Goal: Task Accomplishment & Management: Use online tool/utility

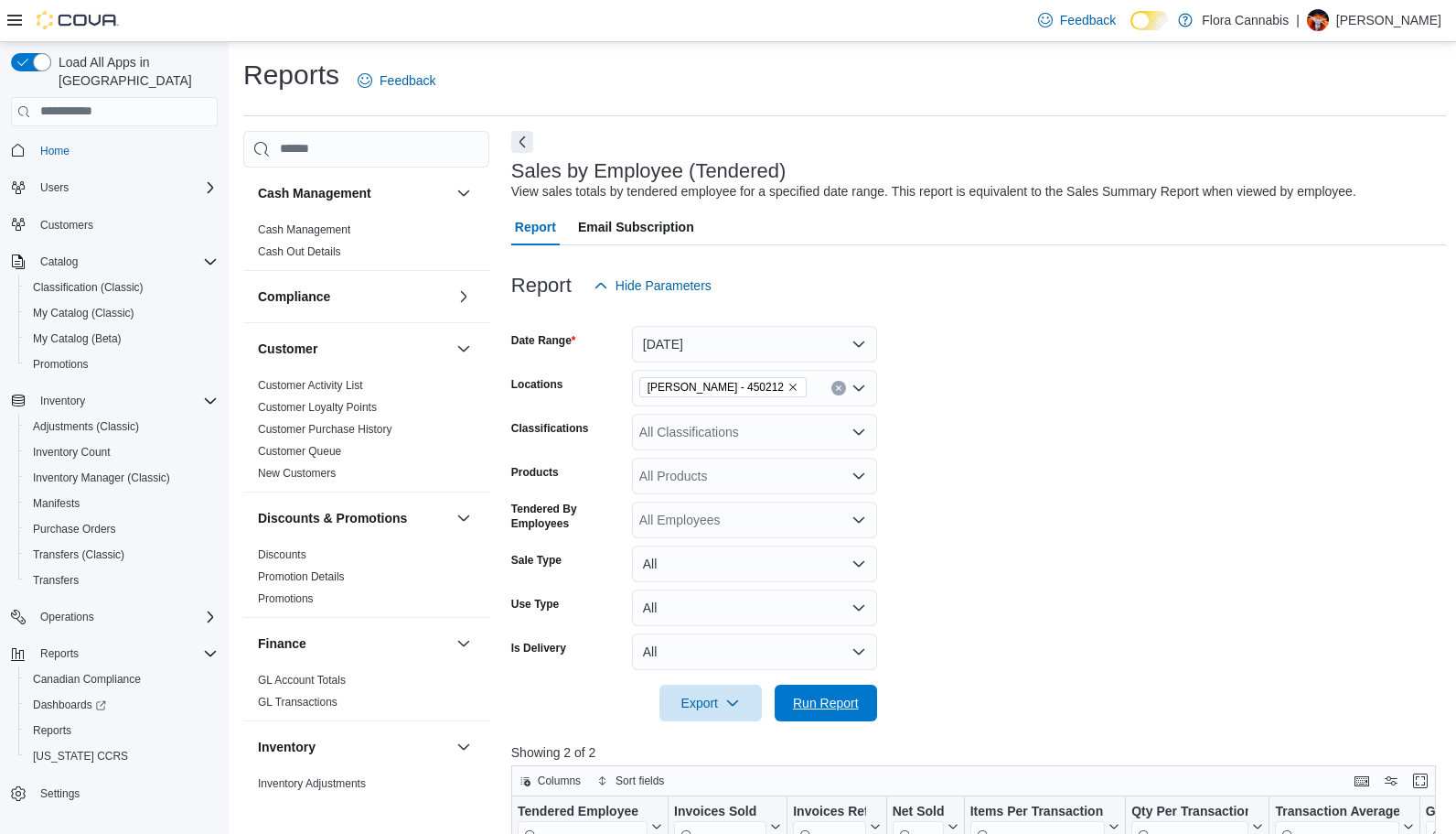
scroll to position [612, 0]
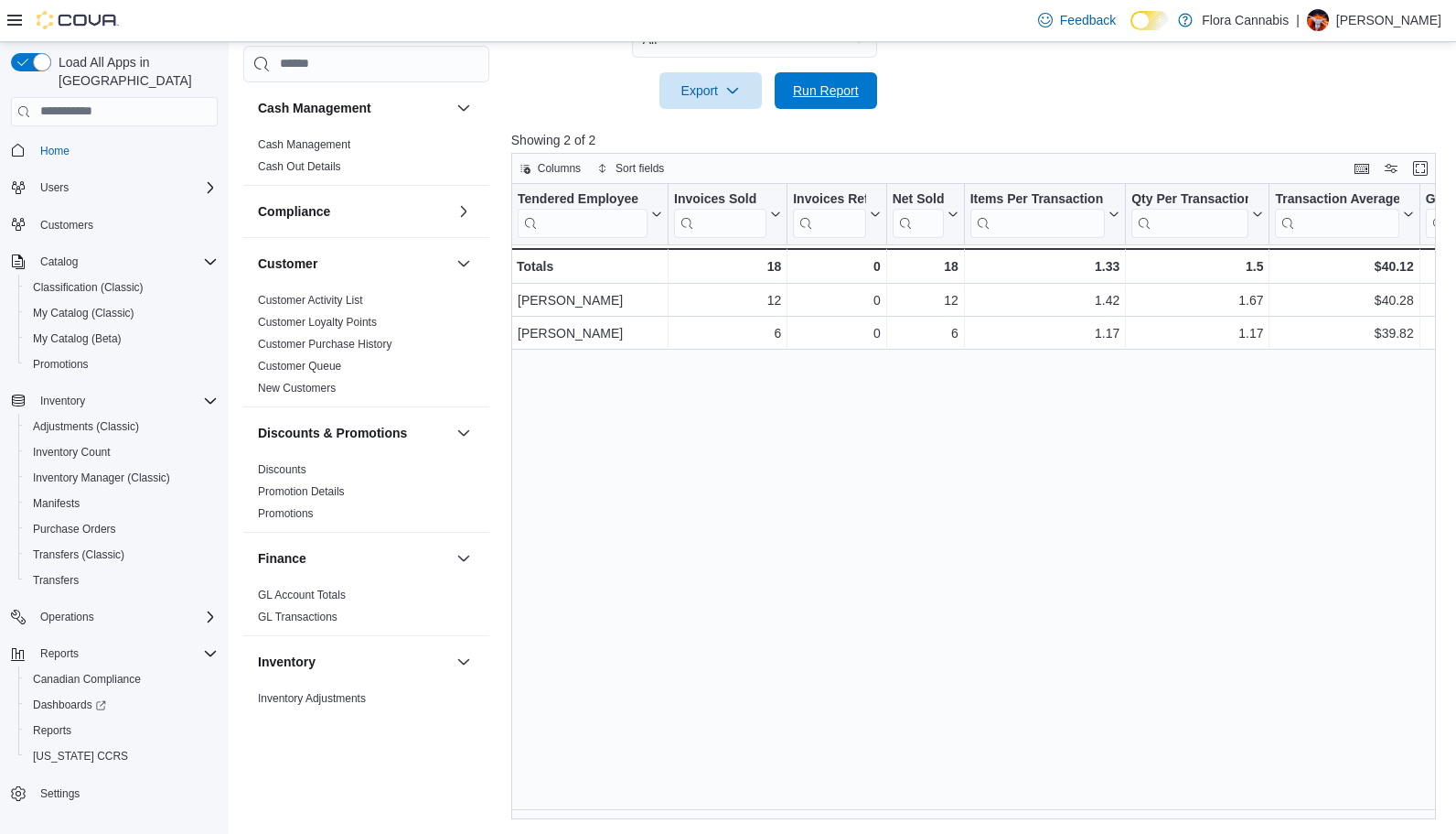
click at [849, 89] on span "Run Report" at bounding box center [826, 90] width 66 height 18
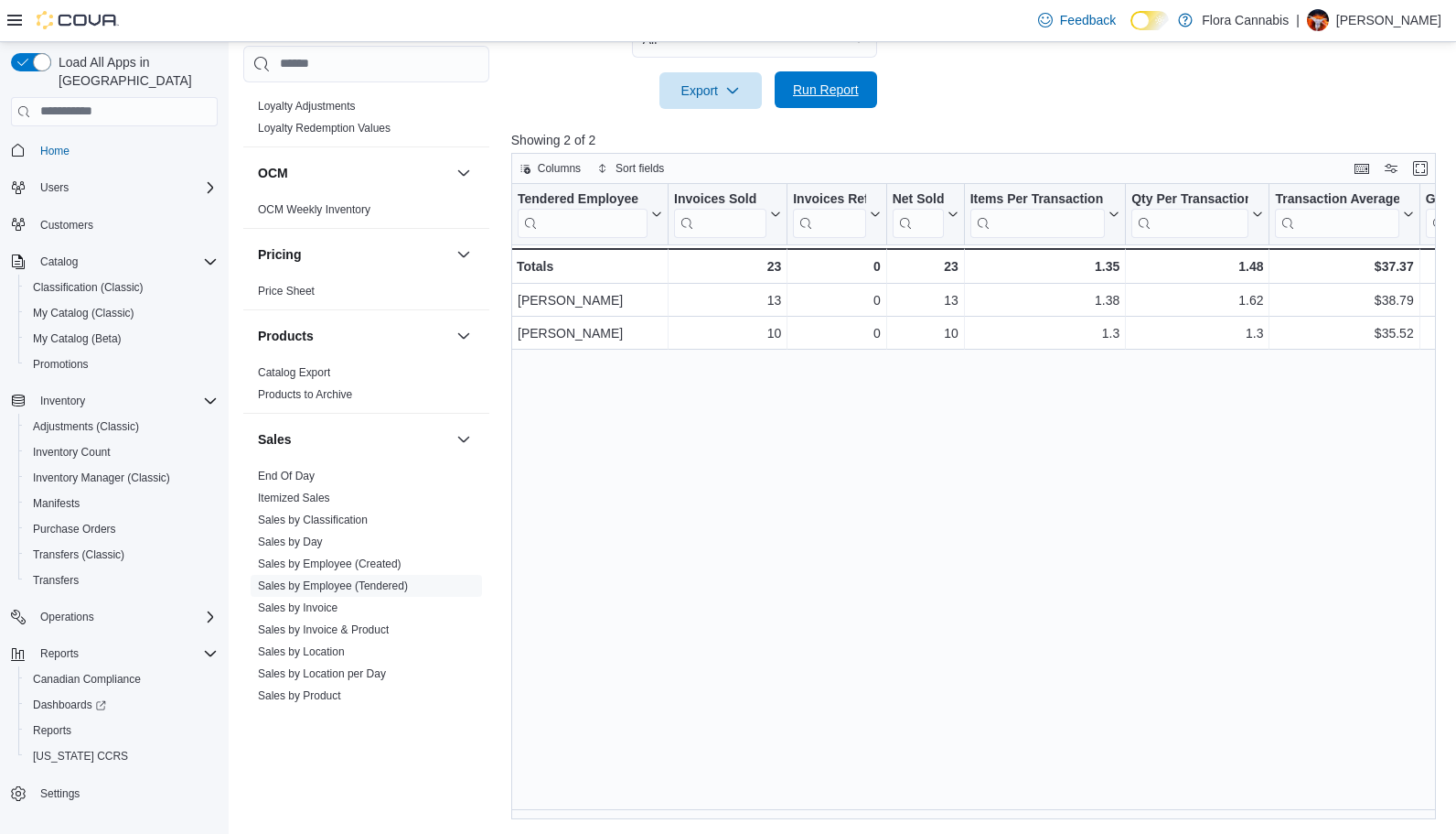
click at [857, 82] on span "Run Report" at bounding box center [826, 89] width 66 height 18
click at [721, 811] on div "Tendered Employee Click to view column header actions Invoices Sold Click to vi…" at bounding box center [978, 502] width 935 height 636
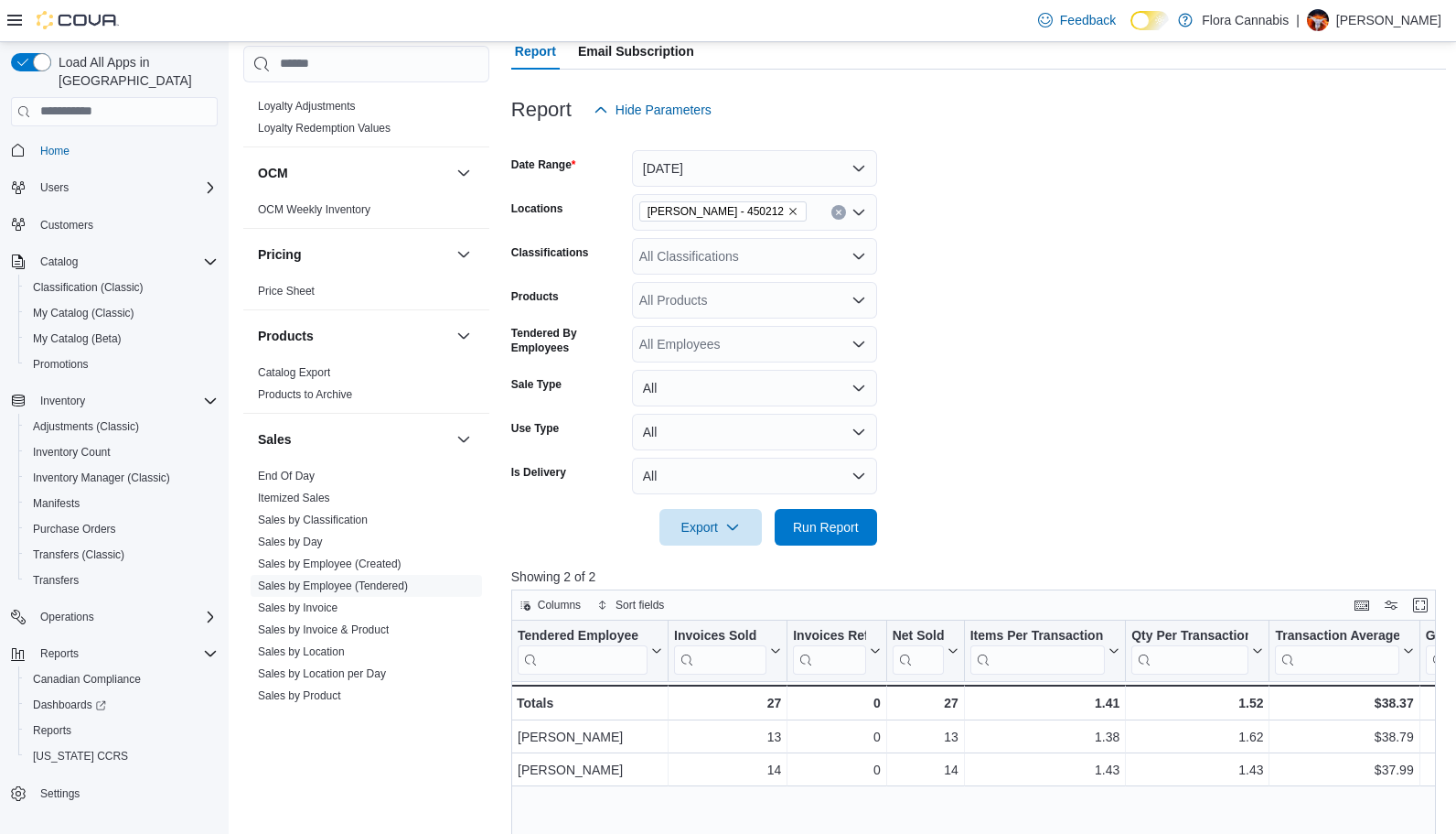
scroll to position [63, 0]
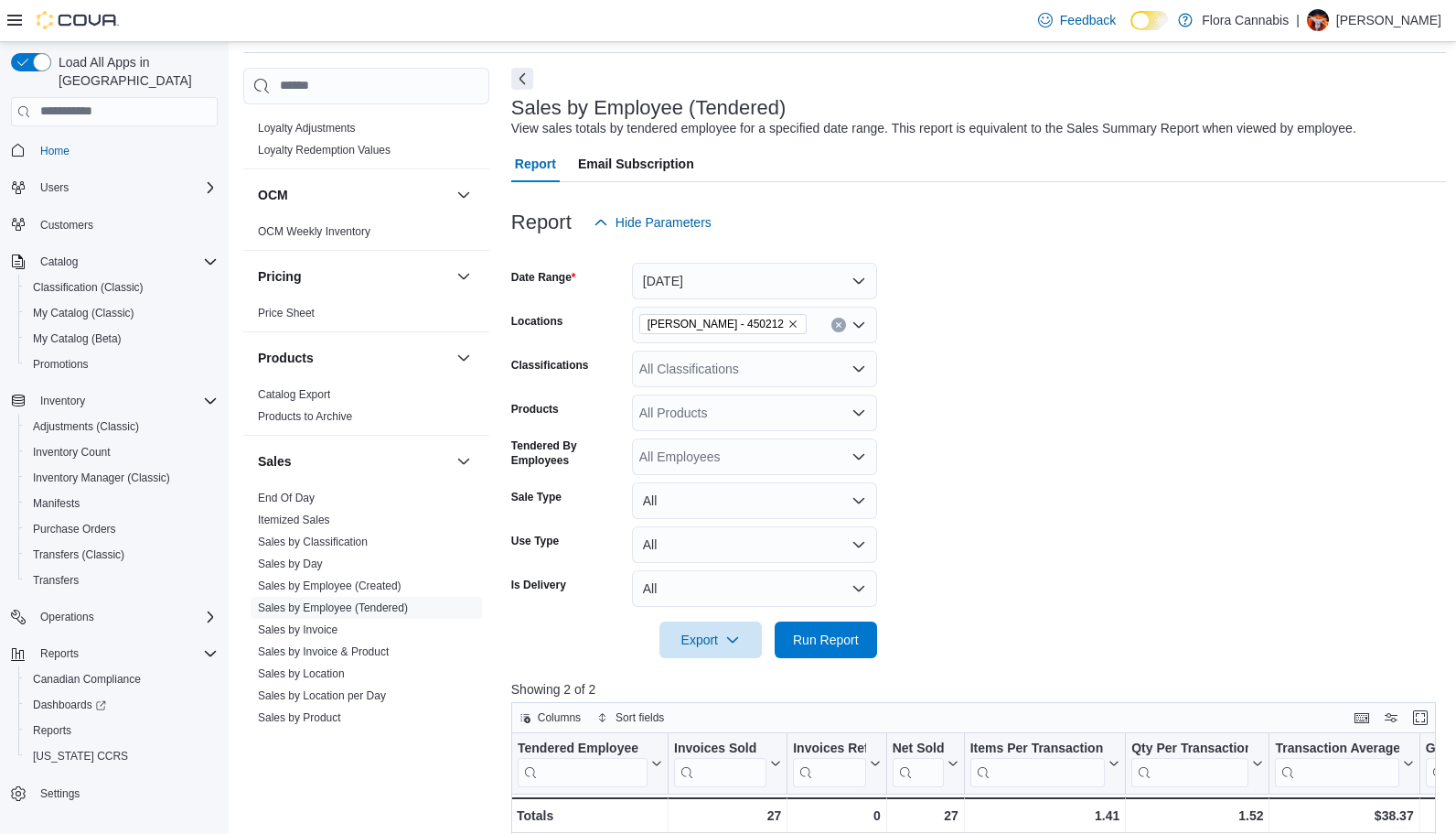
click at [1215, 387] on form "Date Range [DATE] Locations [GEOGRAPHIC_DATA] - [GEOGRAPHIC_DATA] - 450212 Clas…" at bounding box center [978, 449] width 935 height 417
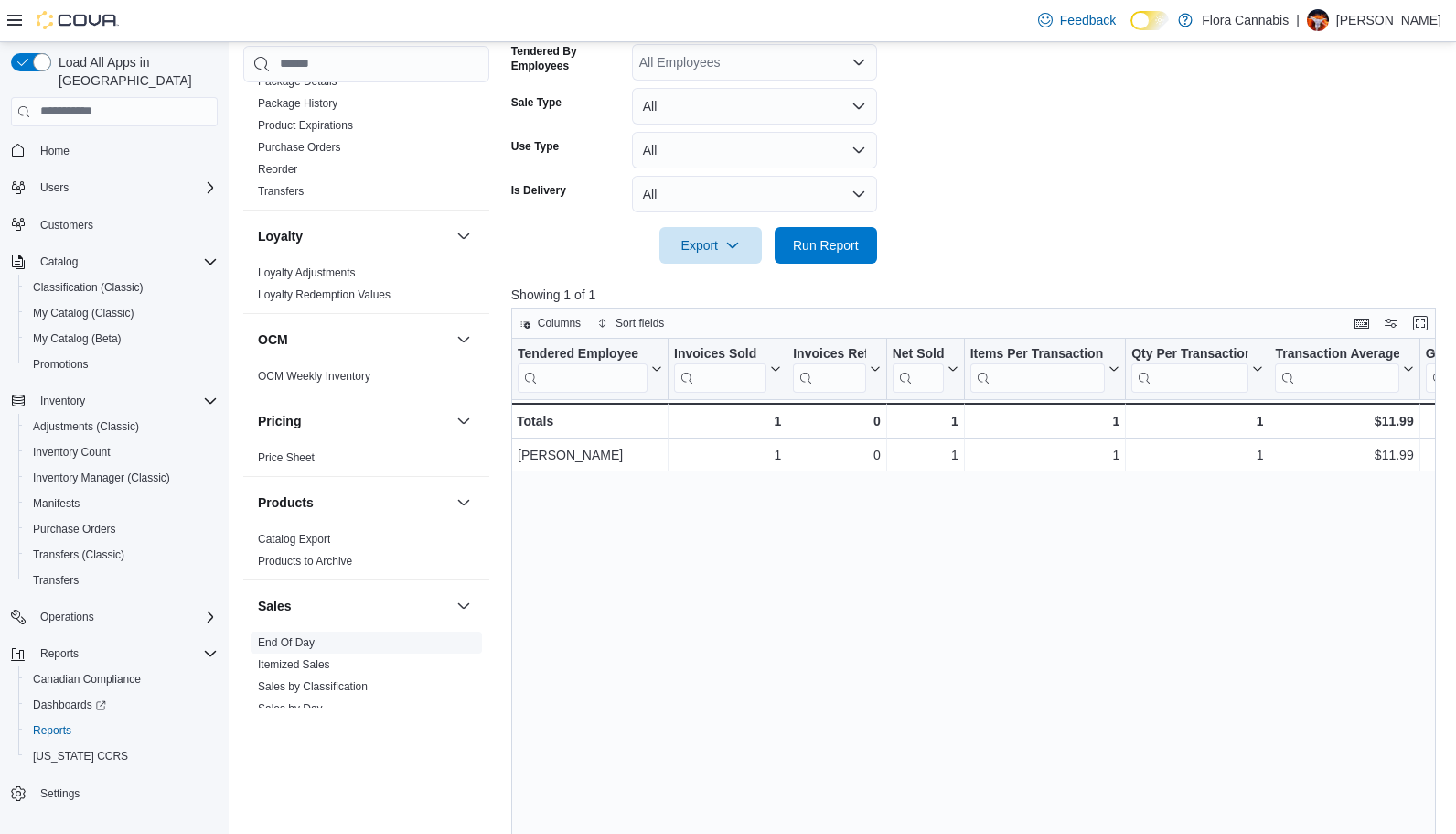
scroll to position [653, 0]
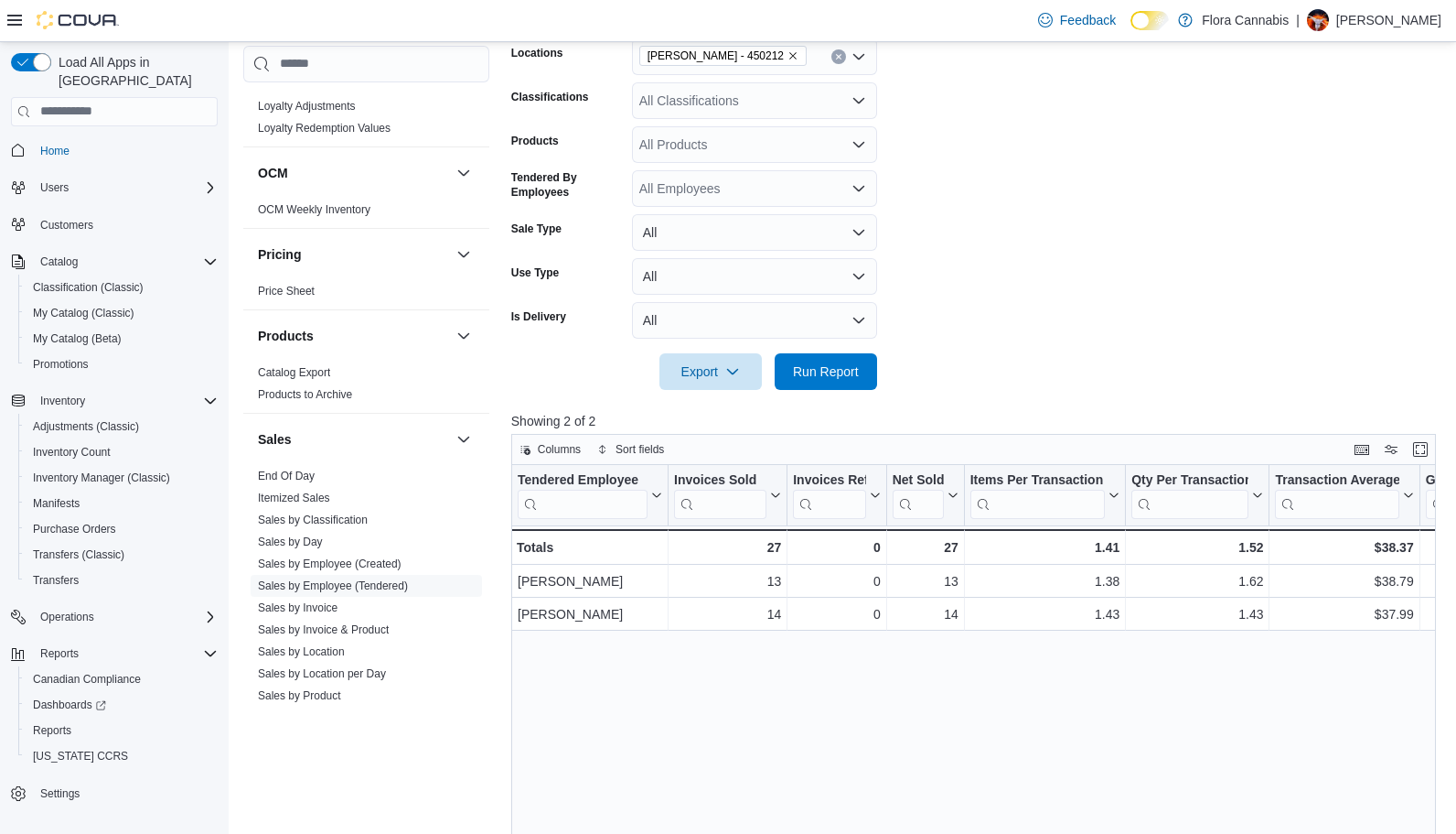
scroll to position [338, 0]
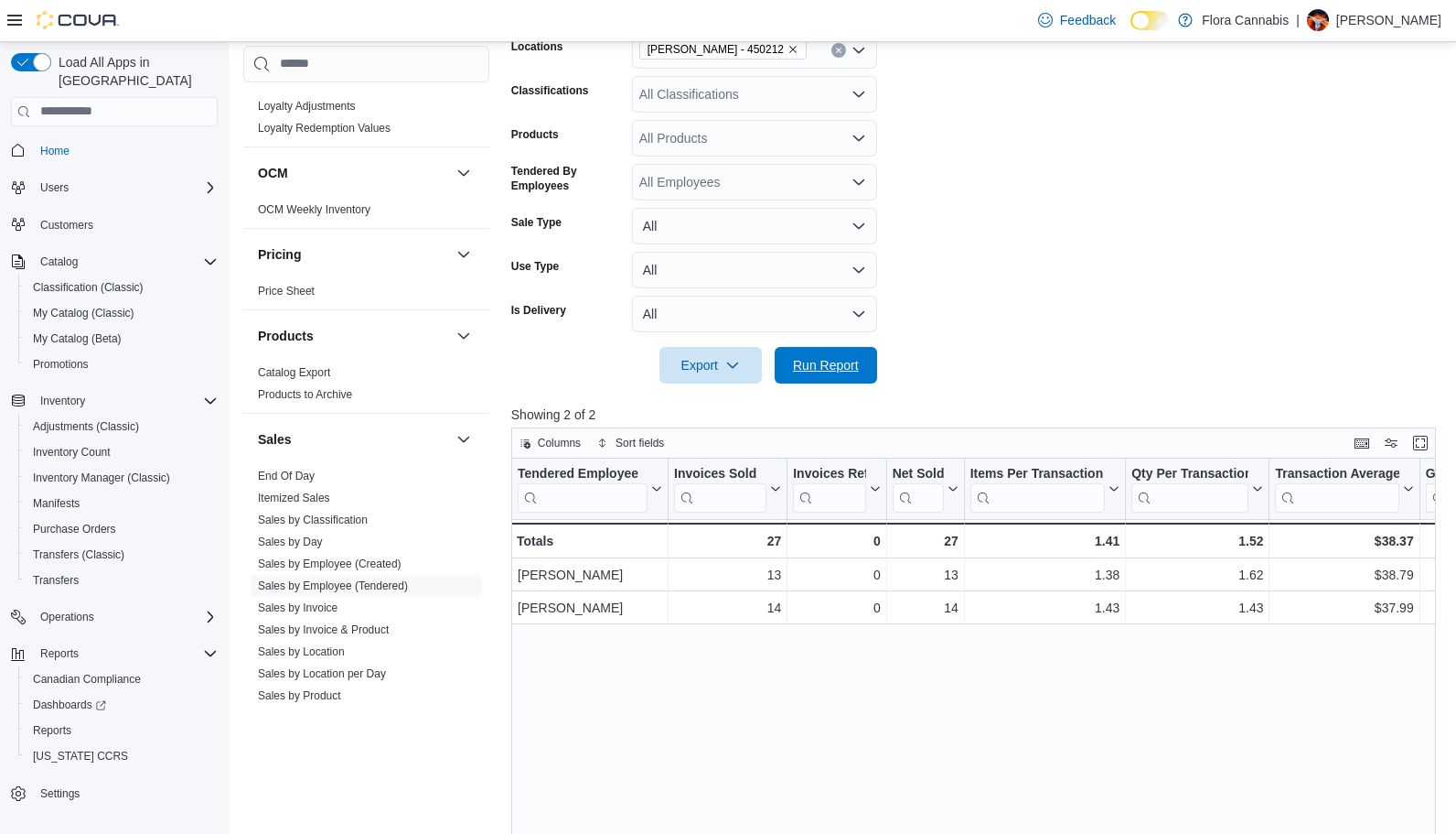
drag, startPoint x: 844, startPoint y: 370, endPoint x: 846, endPoint y: 384, distance: 14.1
click at [844, 371] on span "Run Report" at bounding box center [826, 365] width 66 height 18
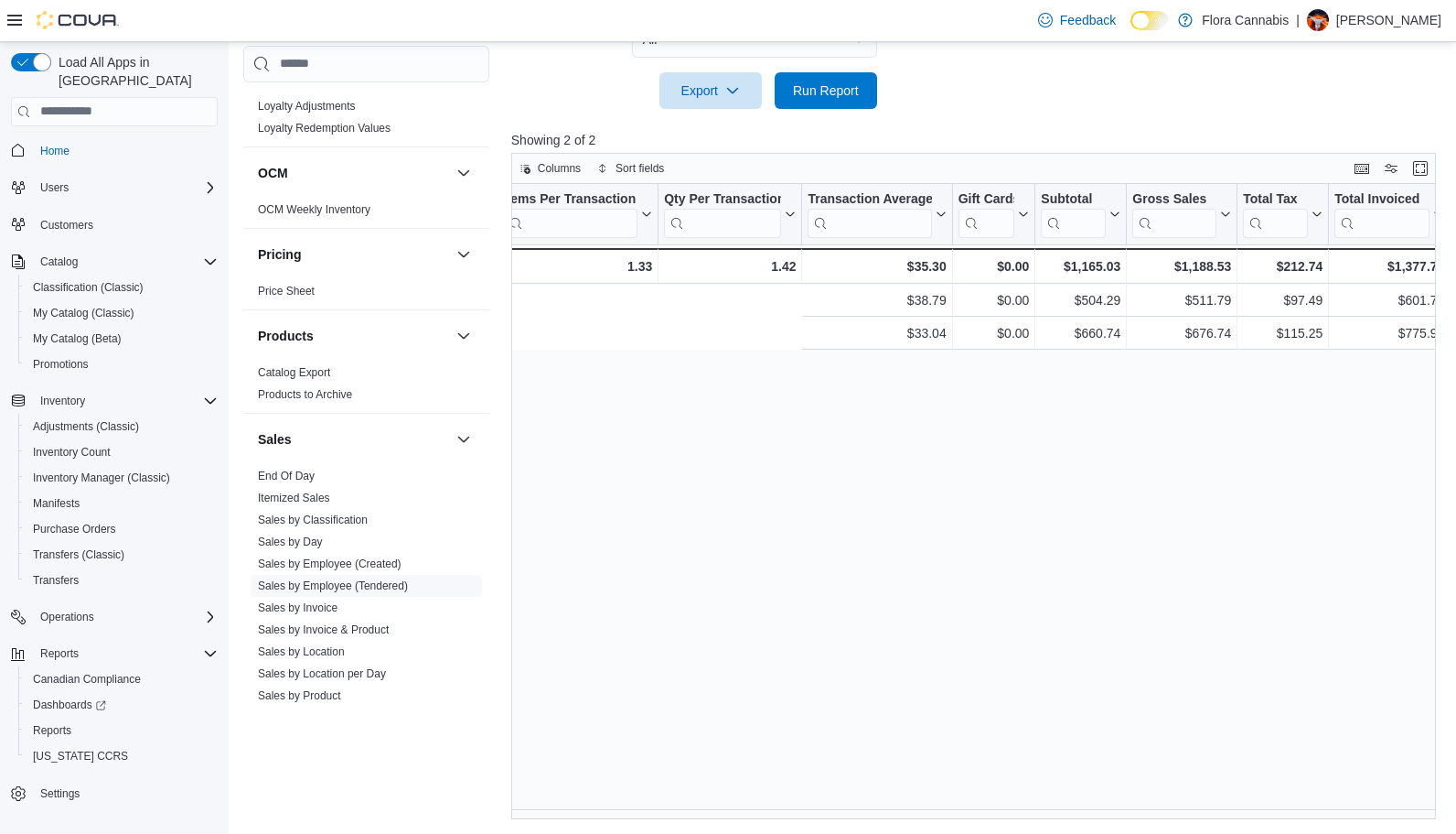
scroll to position [0, 0]
